Goal: Entertainment & Leisure: Consume media (video, audio)

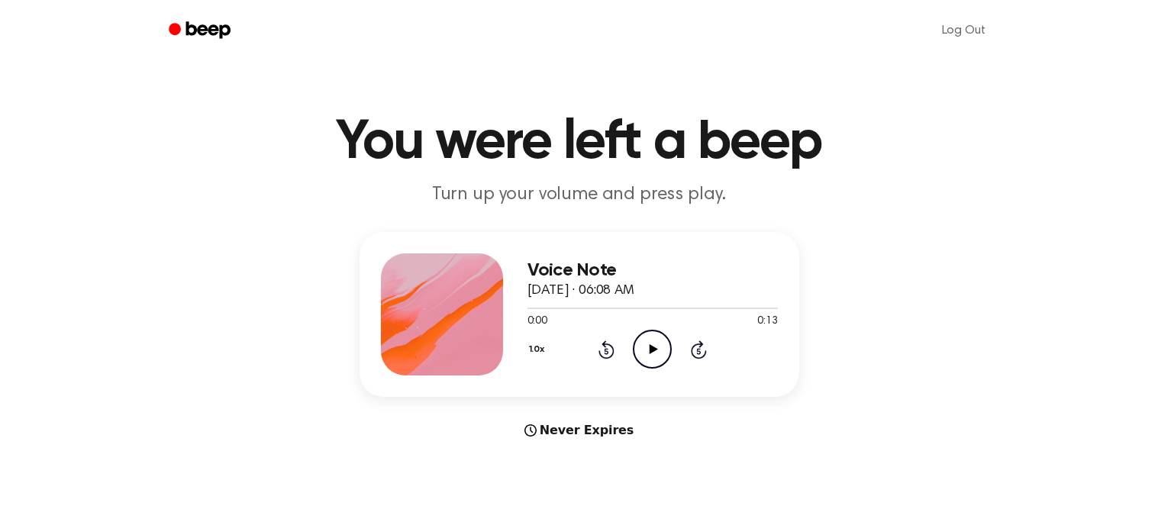
scroll to position [66, 0]
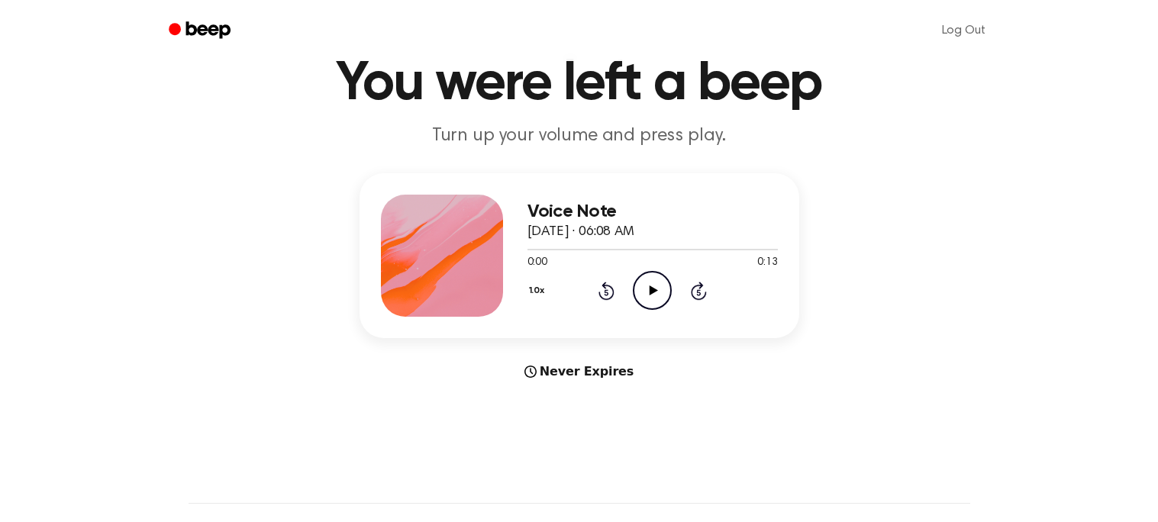
click at [664, 287] on icon "Play Audio" at bounding box center [652, 290] width 39 height 39
click at [603, 294] on icon "Rewind 5 seconds" at bounding box center [605, 291] width 17 height 20
click at [606, 291] on icon at bounding box center [606, 292] width 4 height 6
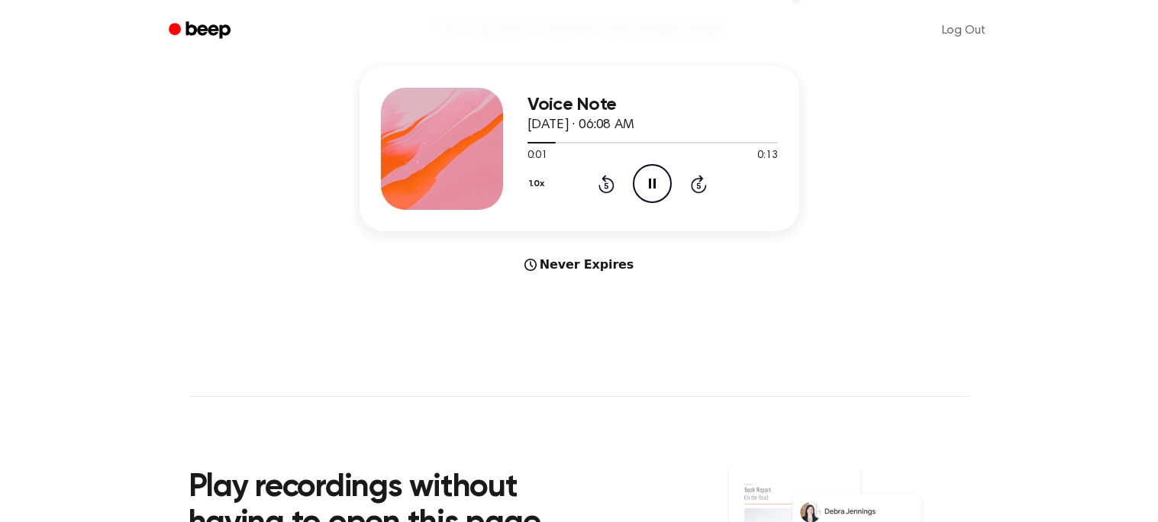
scroll to position [0, 0]
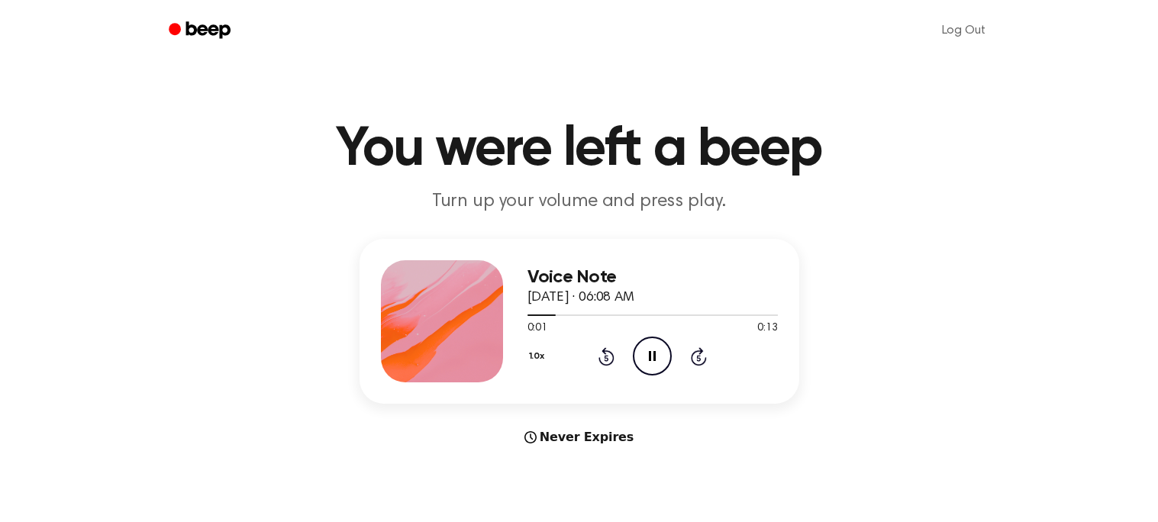
click at [606, 357] on icon at bounding box center [606, 358] width 4 height 6
click at [604, 356] on icon at bounding box center [606, 358] width 4 height 6
click at [606, 357] on icon at bounding box center [606, 358] width 4 height 6
click at [608, 349] on icon "Rewind 5 seconds" at bounding box center [605, 356] width 17 height 20
click at [606, 357] on icon at bounding box center [606, 358] width 4 height 6
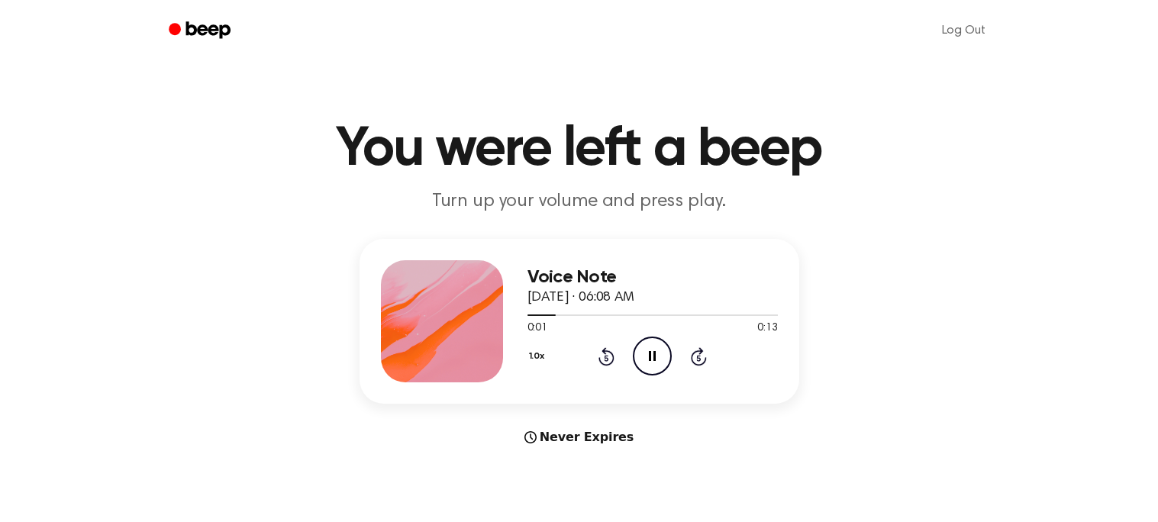
click at [604, 354] on icon "Rewind 5 seconds" at bounding box center [605, 356] width 17 height 20
click at [606, 357] on icon at bounding box center [606, 358] width 4 height 6
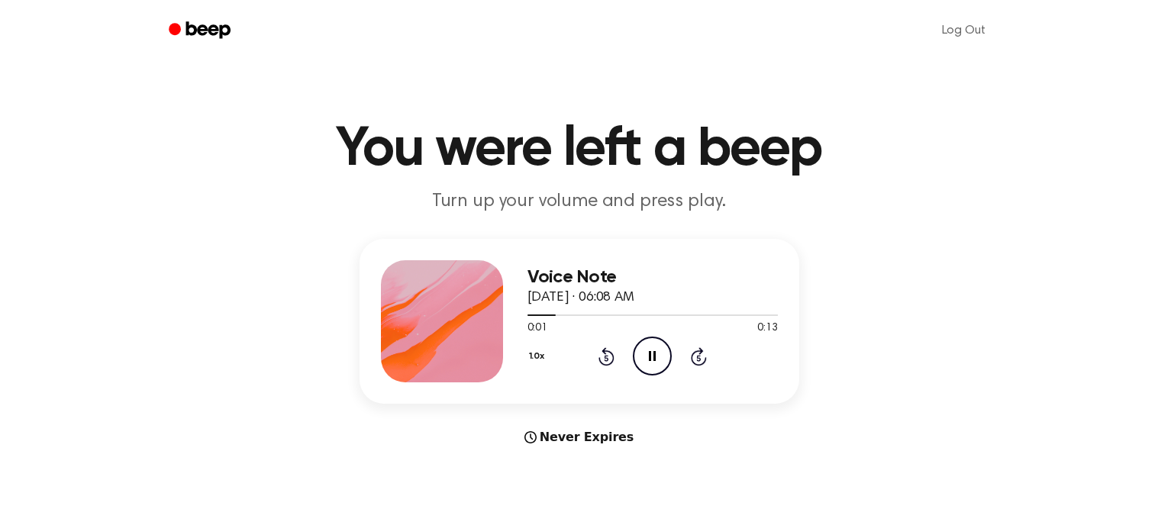
click at [607, 356] on icon at bounding box center [606, 358] width 4 height 6
click at [606, 357] on icon at bounding box center [606, 358] width 4 height 6
click at [642, 371] on circle at bounding box center [651, 355] width 37 height 37
click at [659, 361] on icon "Pause Audio" at bounding box center [652, 356] width 39 height 39
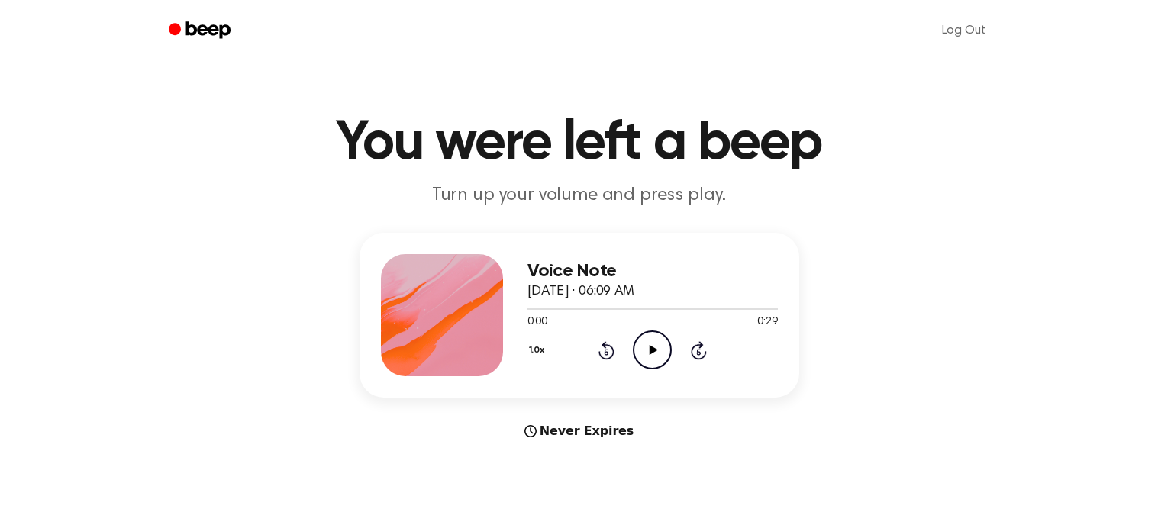
click at [645, 346] on icon "Play Audio" at bounding box center [652, 349] width 39 height 39
click at [652, 348] on icon "Pause Audio" at bounding box center [652, 349] width 39 height 39
click at [650, 350] on icon at bounding box center [653, 349] width 8 height 10
click at [653, 350] on icon at bounding box center [652, 349] width 7 height 10
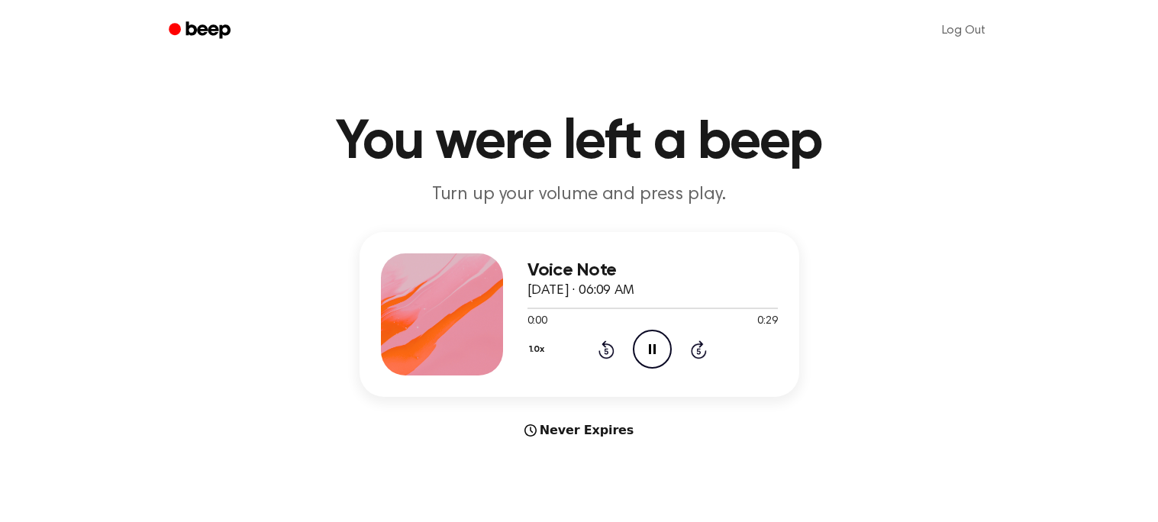
click at [655, 341] on icon "Pause Audio" at bounding box center [652, 349] width 39 height 39
